Goal: Register for event/course

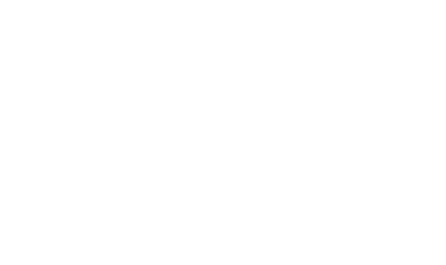
click at [280, 50] on body at bounding box center [223, 132] width 446 height 265
